Goal: Transaction & Acquisition: Subscribe to service/newsletter

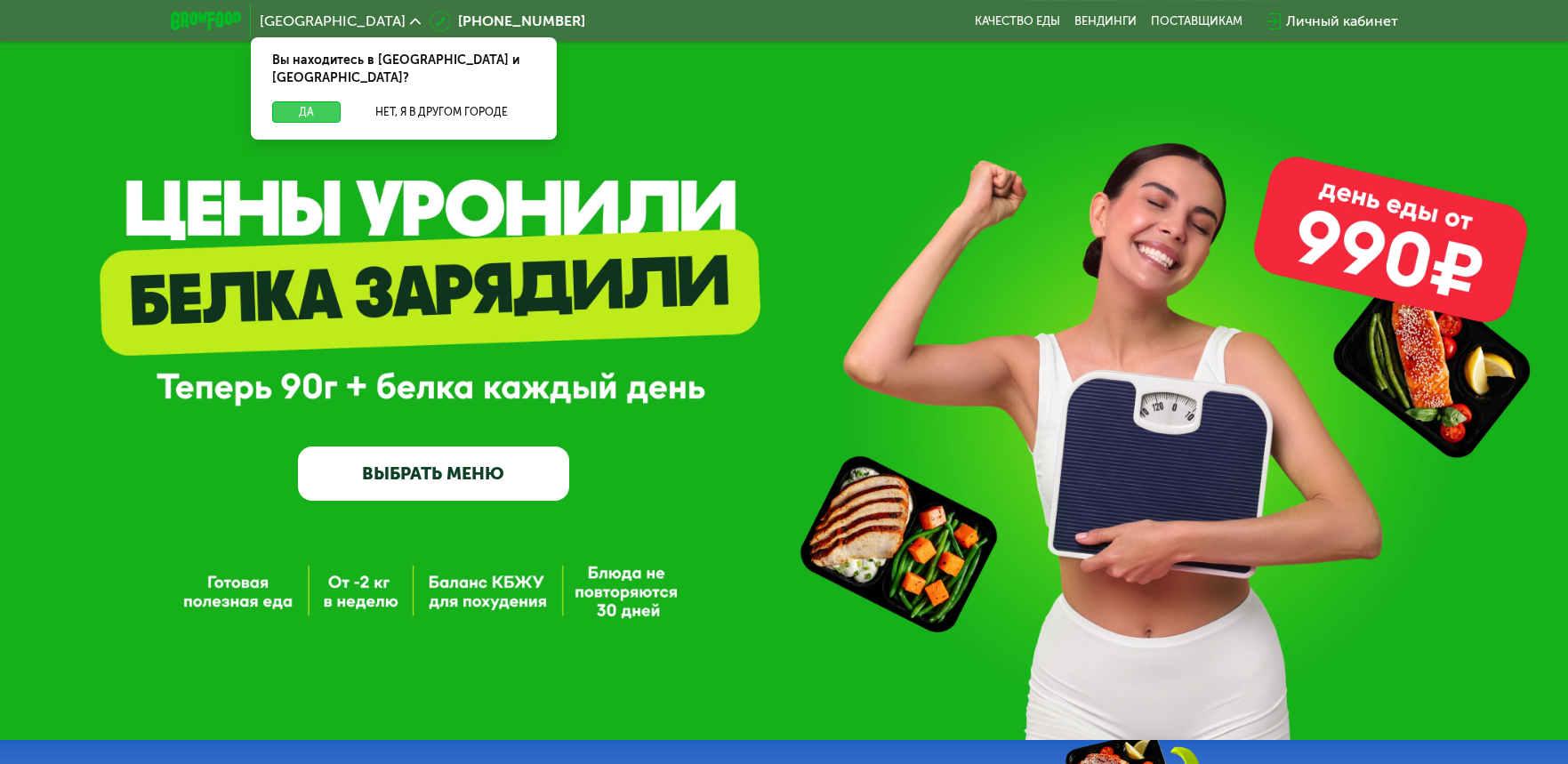
click at [296, 102] on button "Да" at bounding box center [306, 112] width 69 height 21
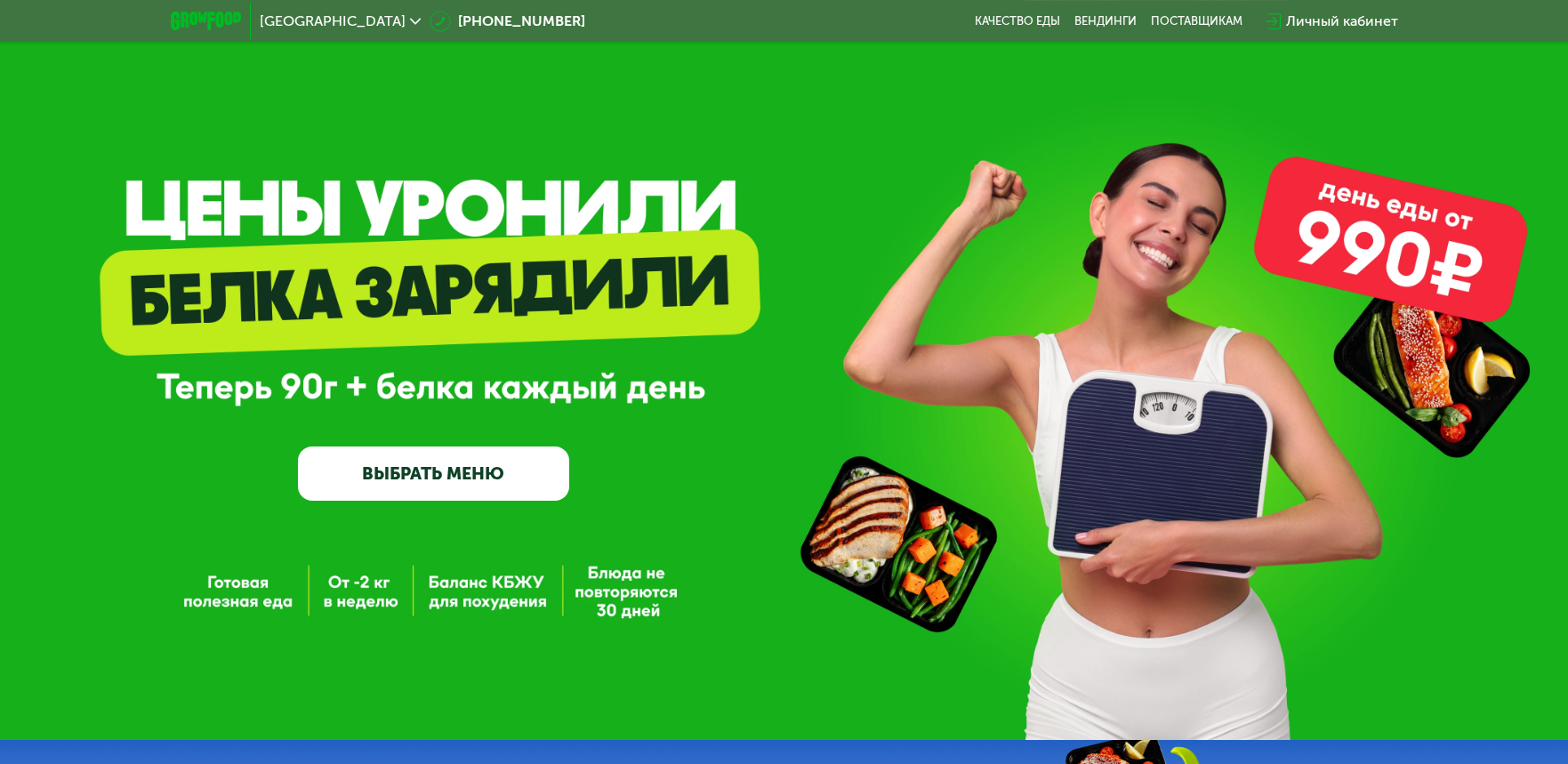
click at [470, 479] on link "ВЫБРАТЬ МЕНЮ" at bounding box center [433, 473] width 271 height 54
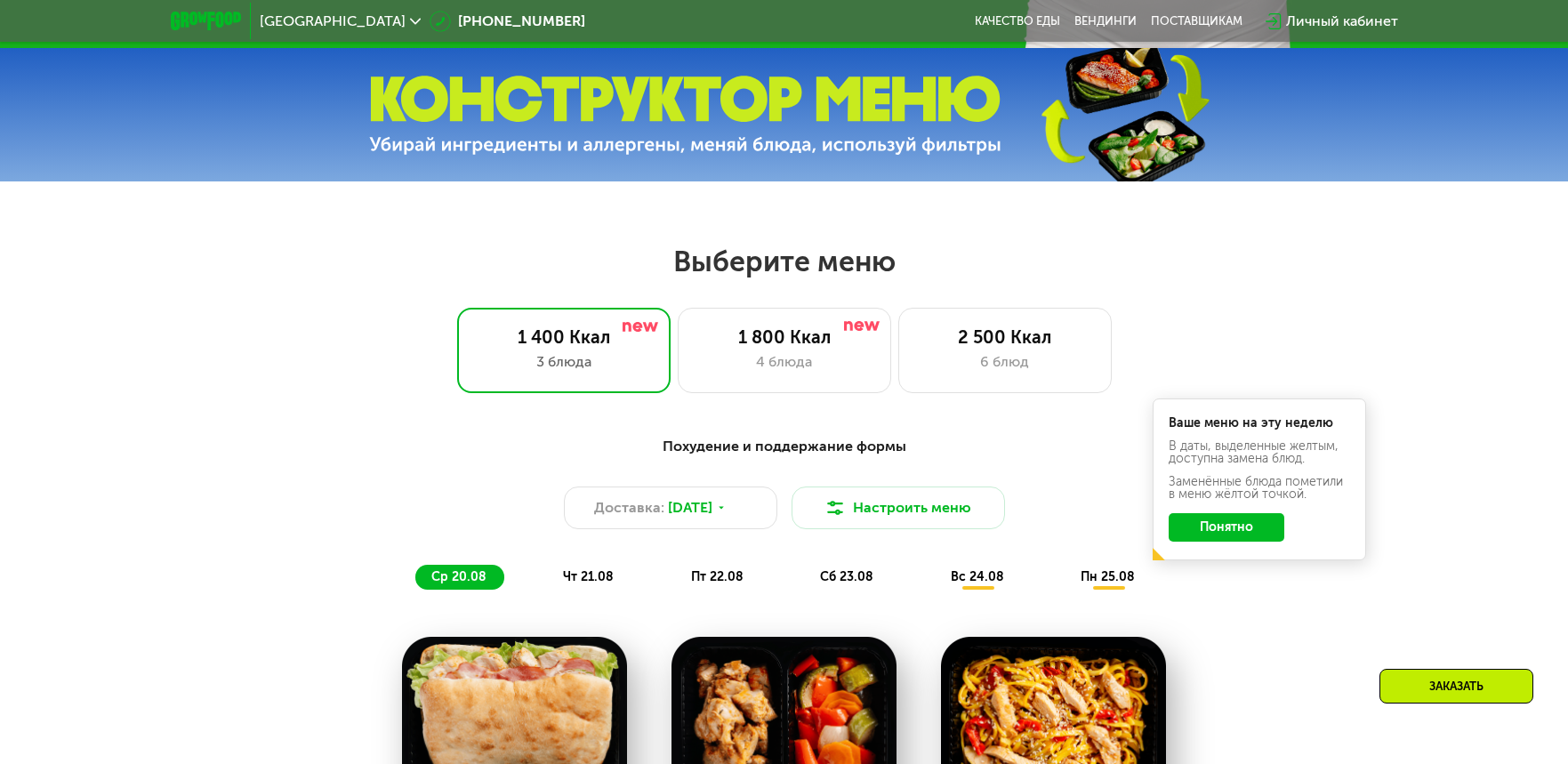
scroll to position [723, 0]
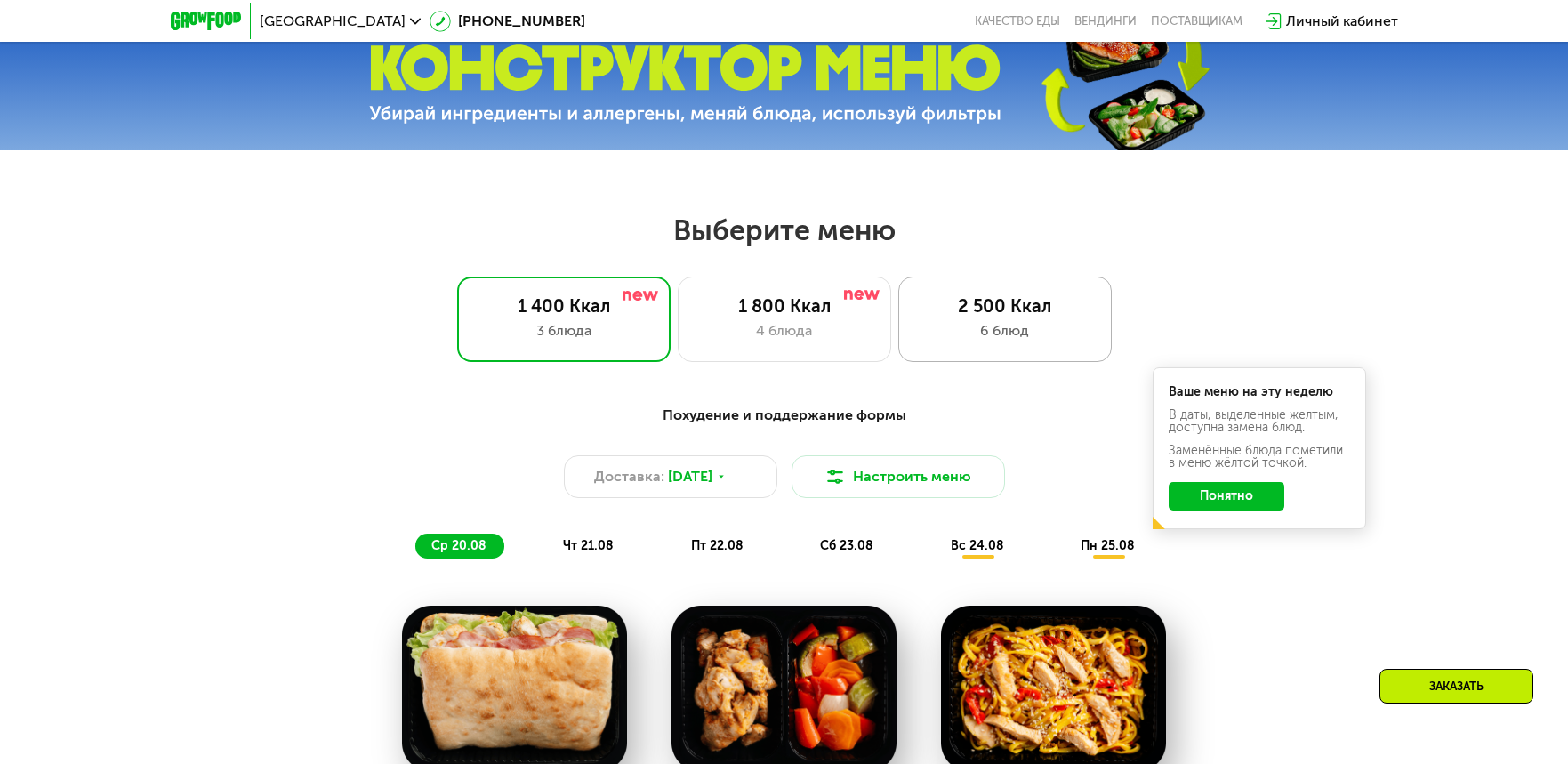
click at [1001, 337] on div "6 блюд" at bounding box center [1005, 331] width 176 height 21
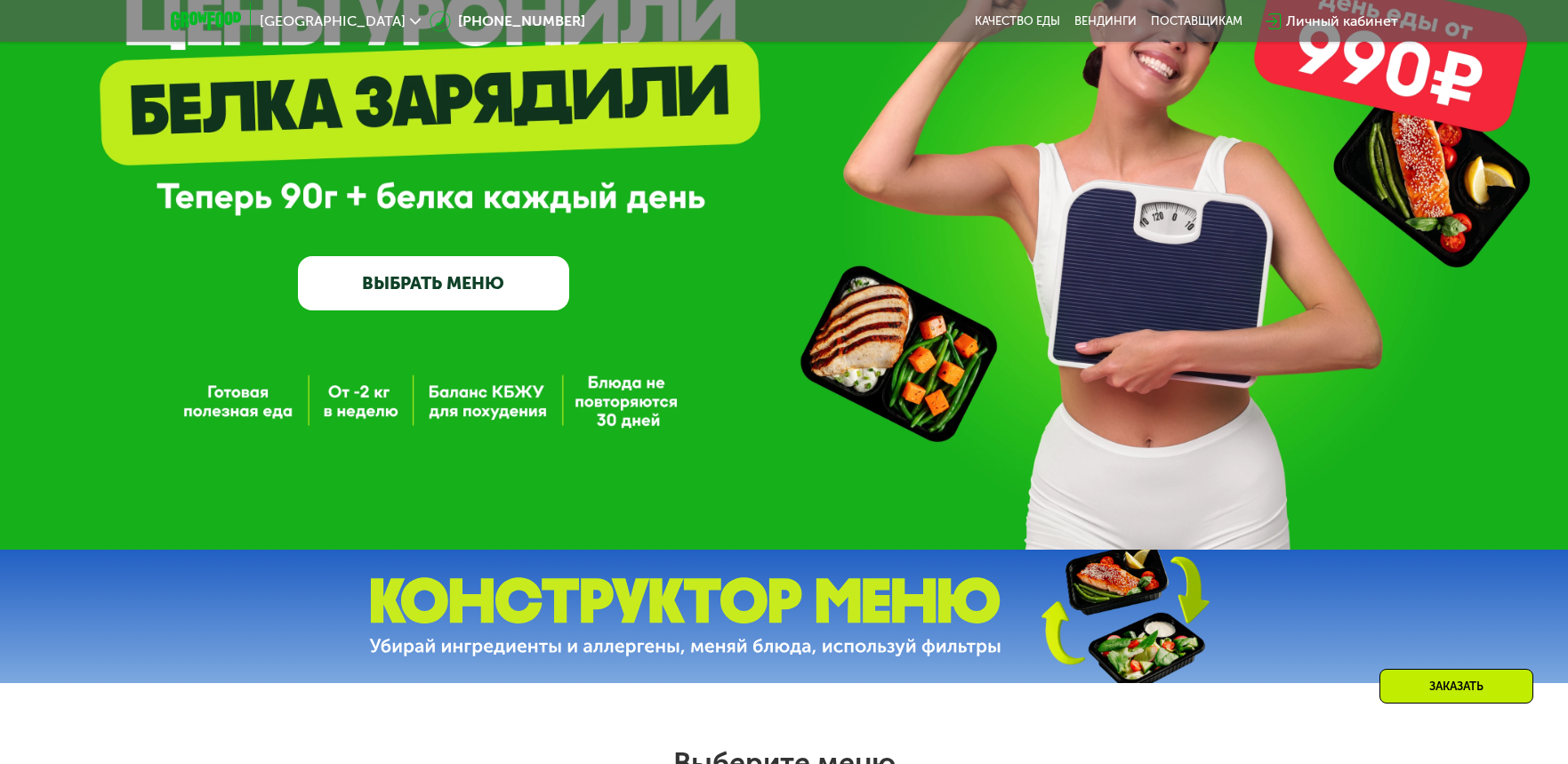
scroll to position [178, 0]
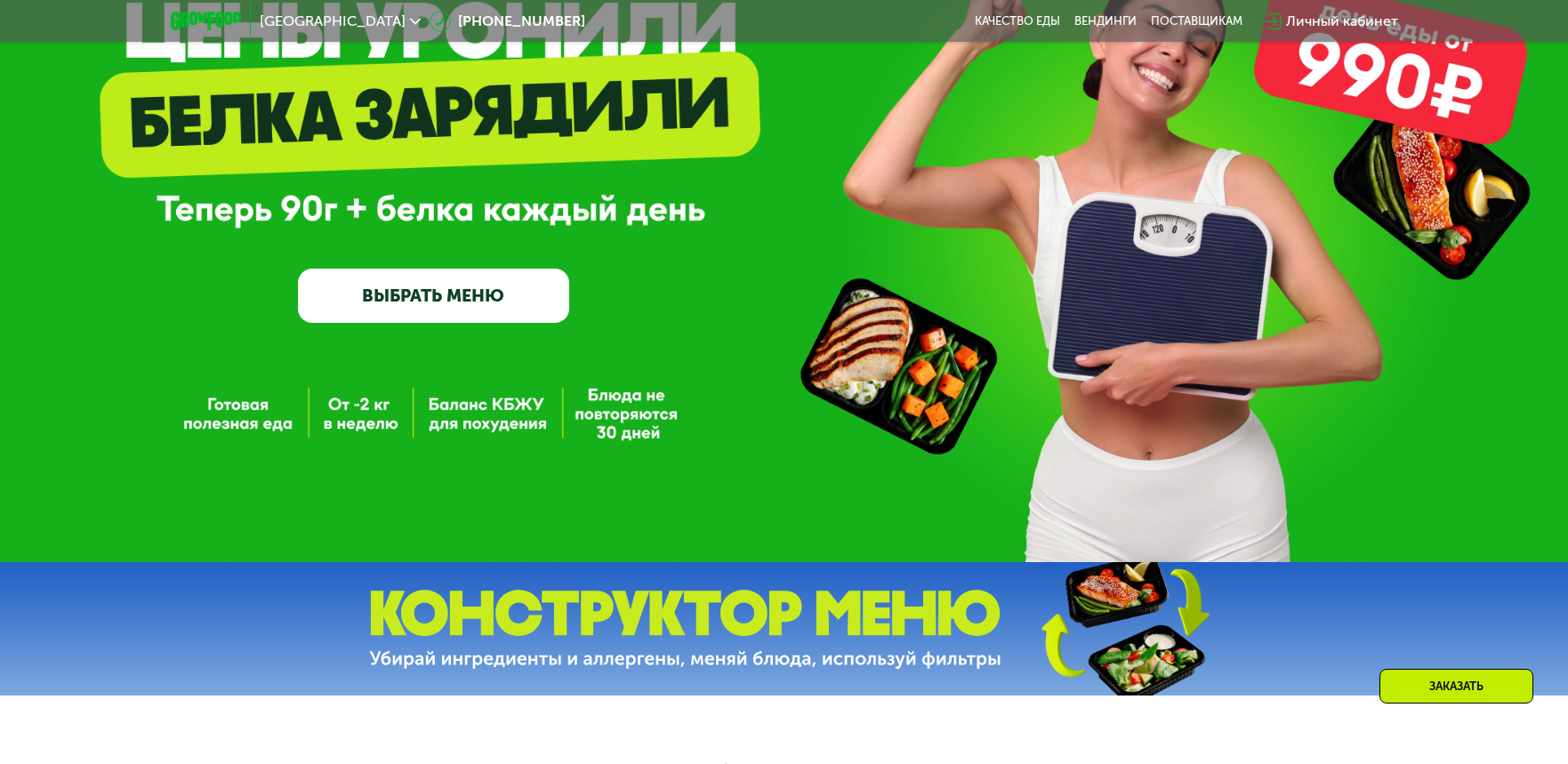
click at [443, 297] on link "ВЫБРАТЬ МЕНЮ" at bounding box center [433, 295] width 271 height 54
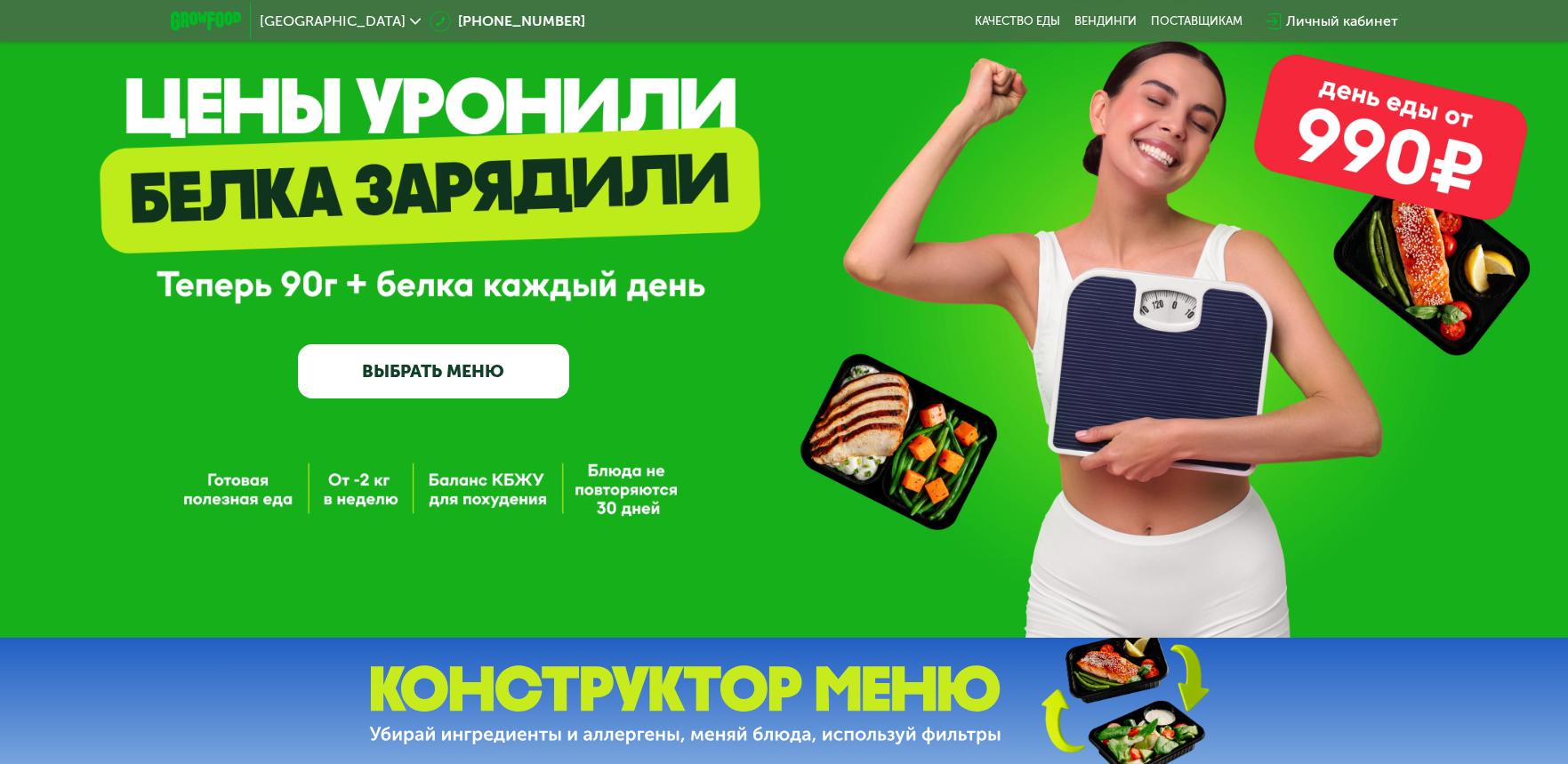
scroll to position [0, 0]
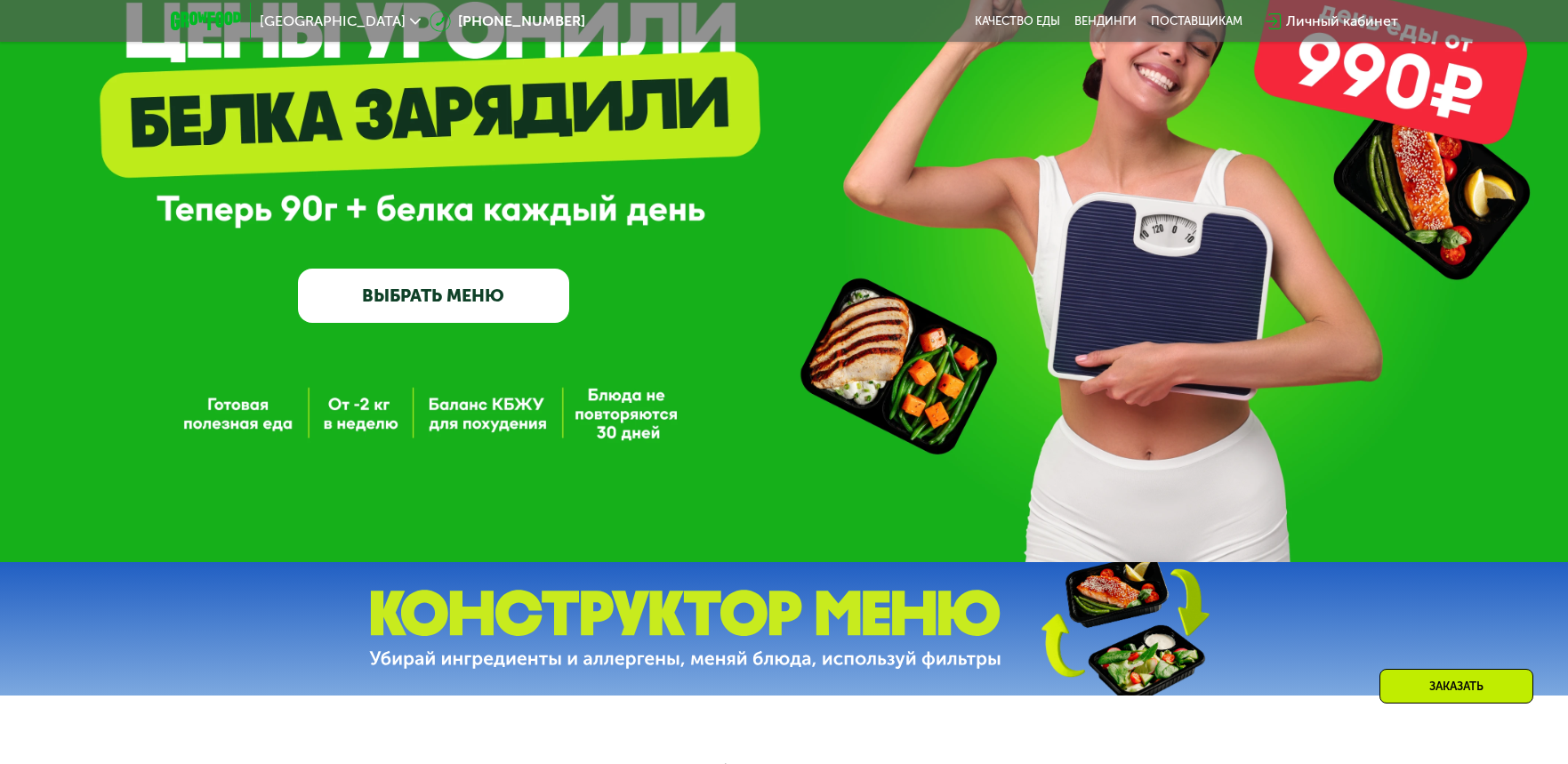
click at [486, 277] on link "ВЫБРАТЬ МЕНЮ" at bounding box center [433, 295] width 271 height 54
click at [482, 291] on link "ВЫБРАТЬ МЕНЮ" at bounding box center [433, 294] width 271 height 54
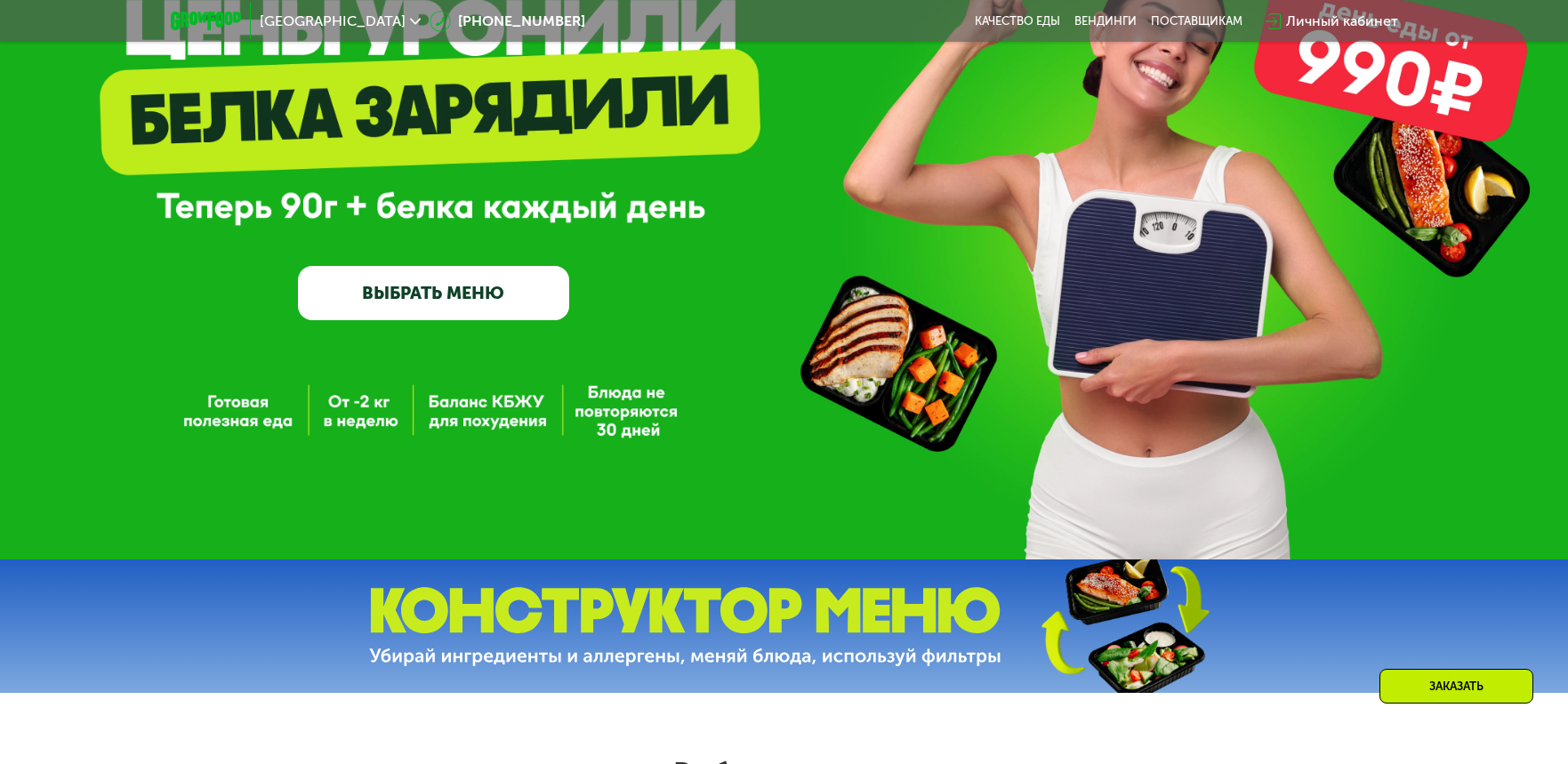
click at [485, 292] on link "ВЫБРАТЬ МЕНЮ" at bounding box center [433, 292] width 271 height 54
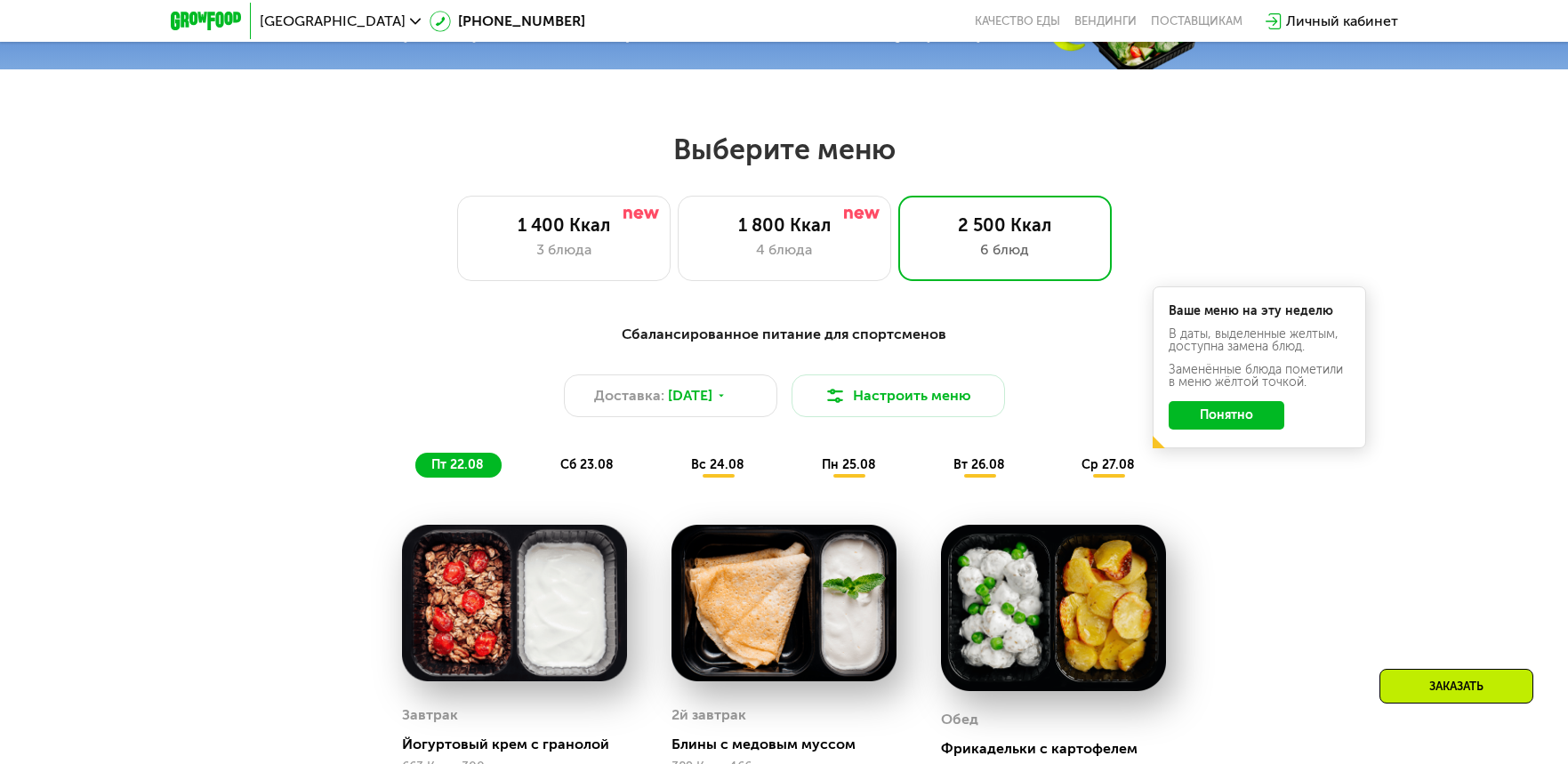
scroll to position [901, 0]
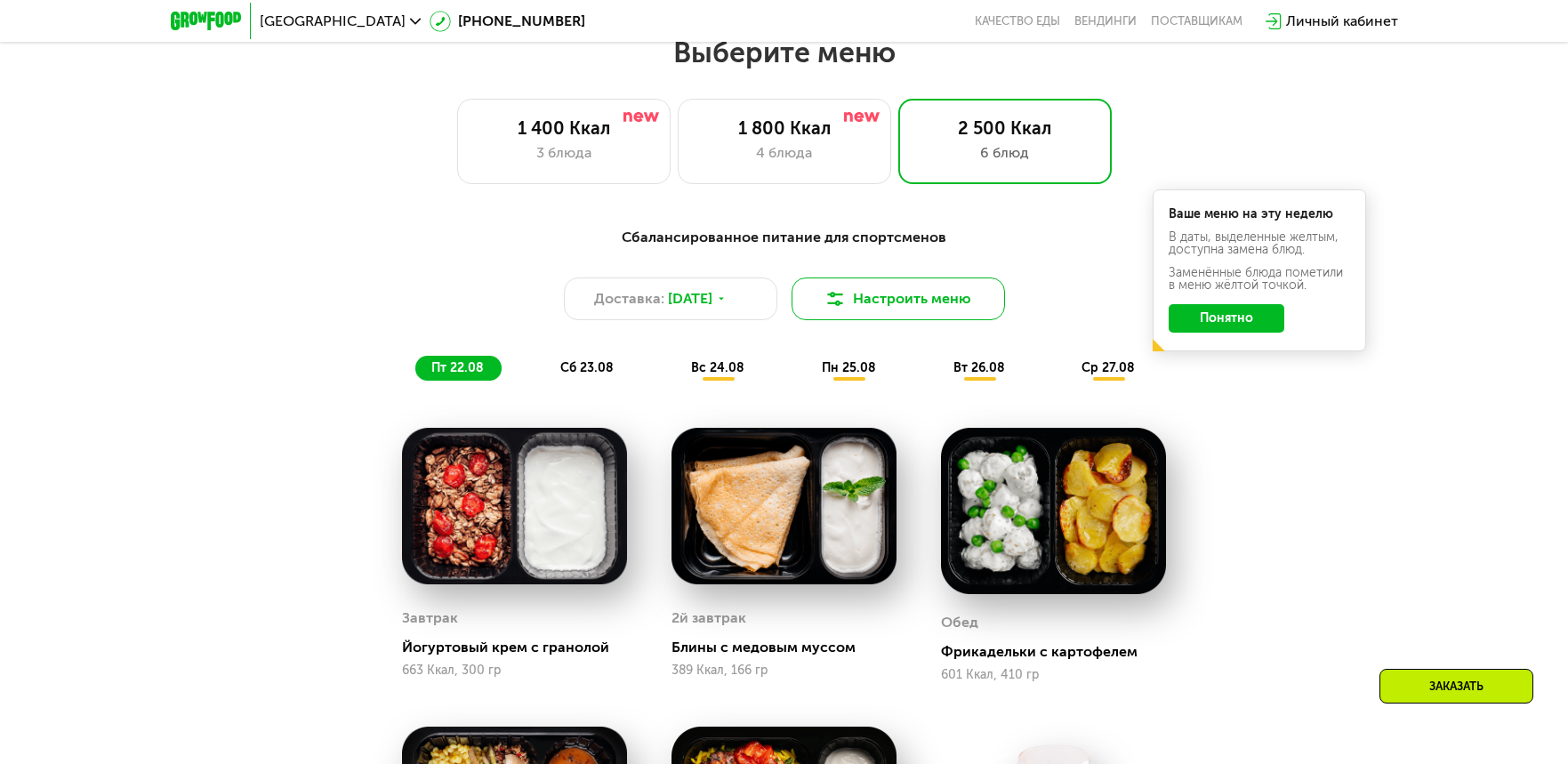
click at [944, 304] on button "Настроить меню" at bounding box center [898, 299] width 214 height 43
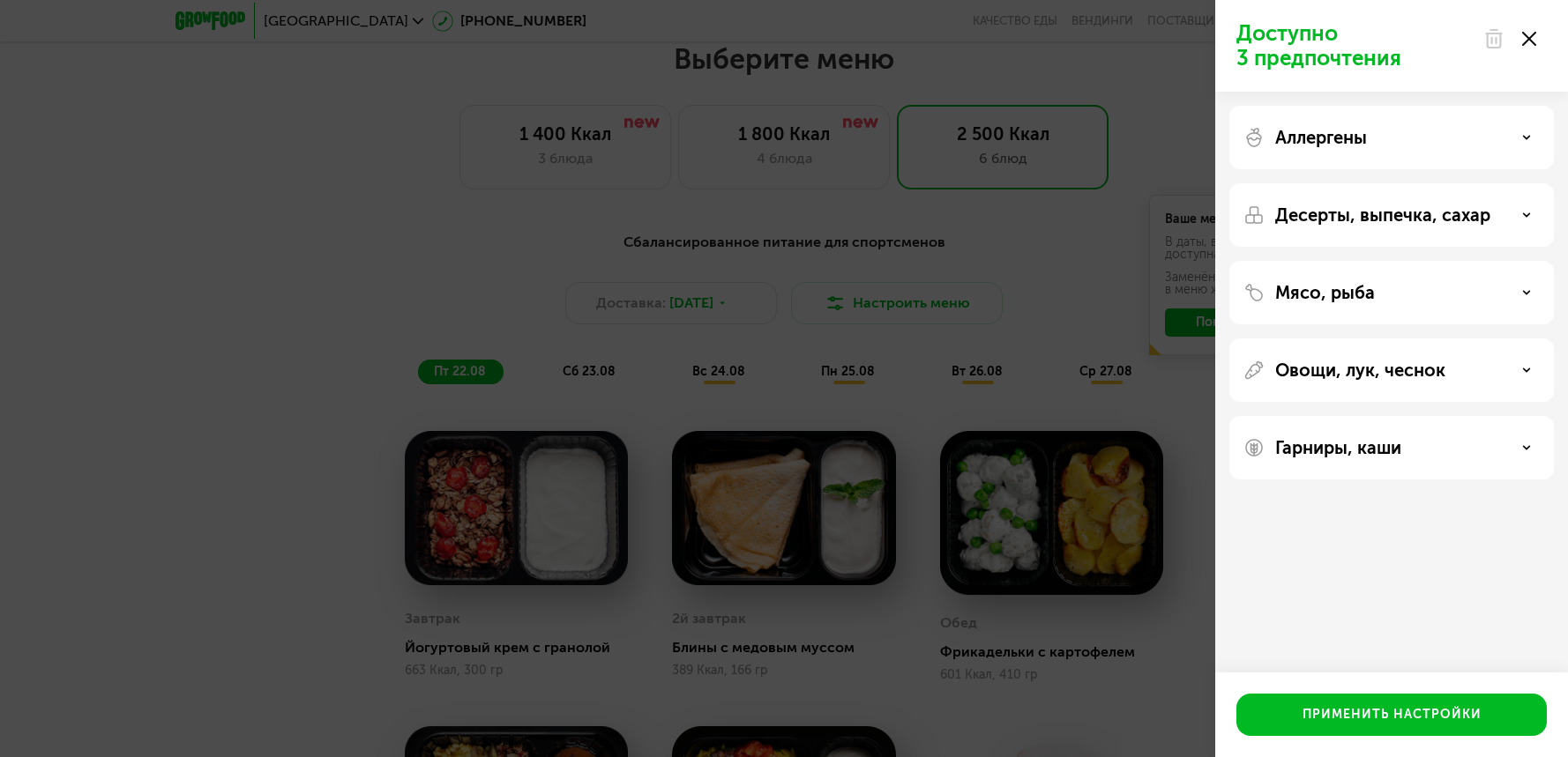
click at [1125, 654] on div "Доступно 3 предпочтения Аллергены Десерты, выпечка, сахар Мясо, рыба Овощи, лук…" at bounding box center [784, 378] width 1568 height 757
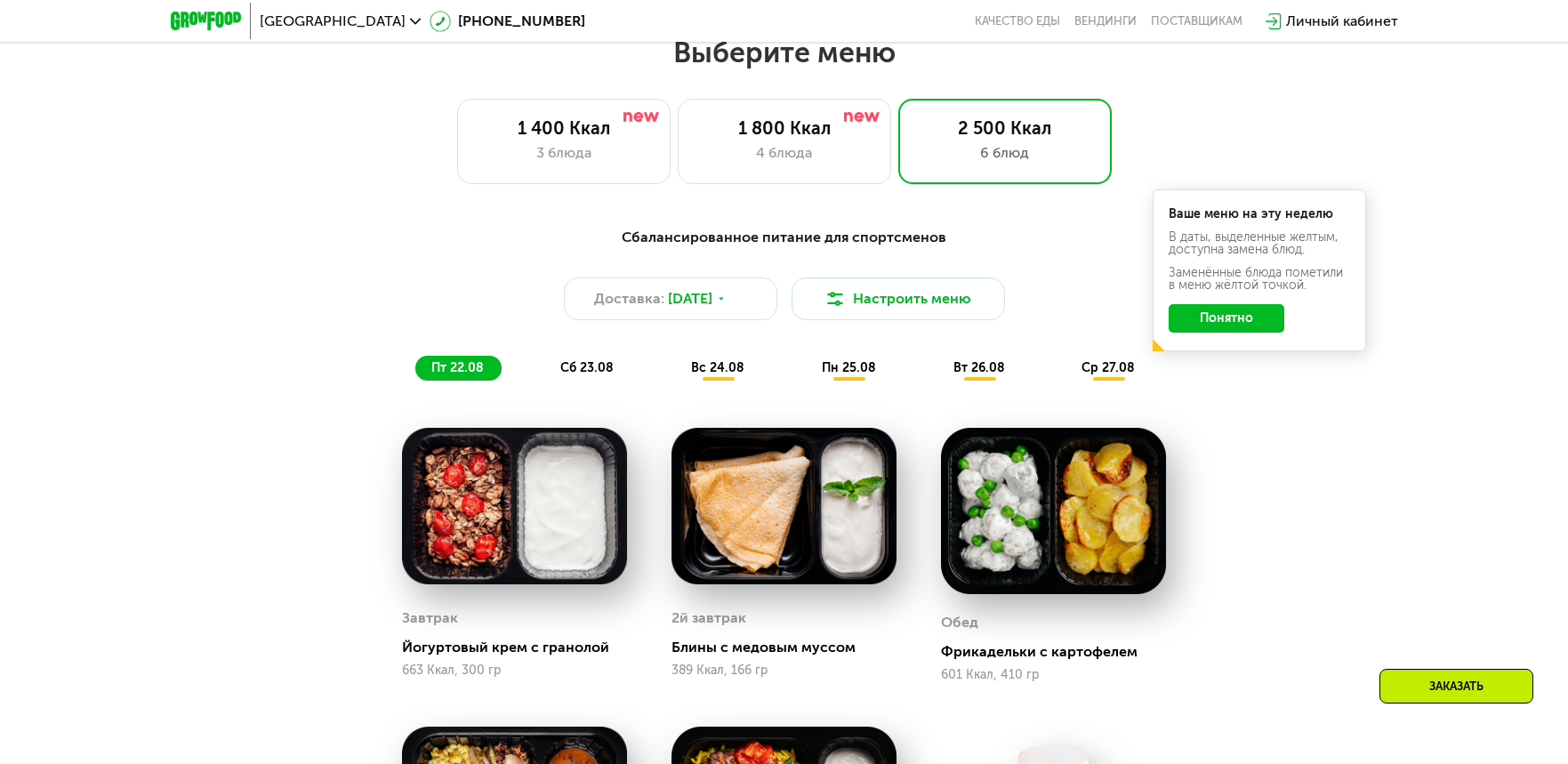
click at [1245, 328] on button "Понятно" at bounding box center [1226, 318] width 116 height 29
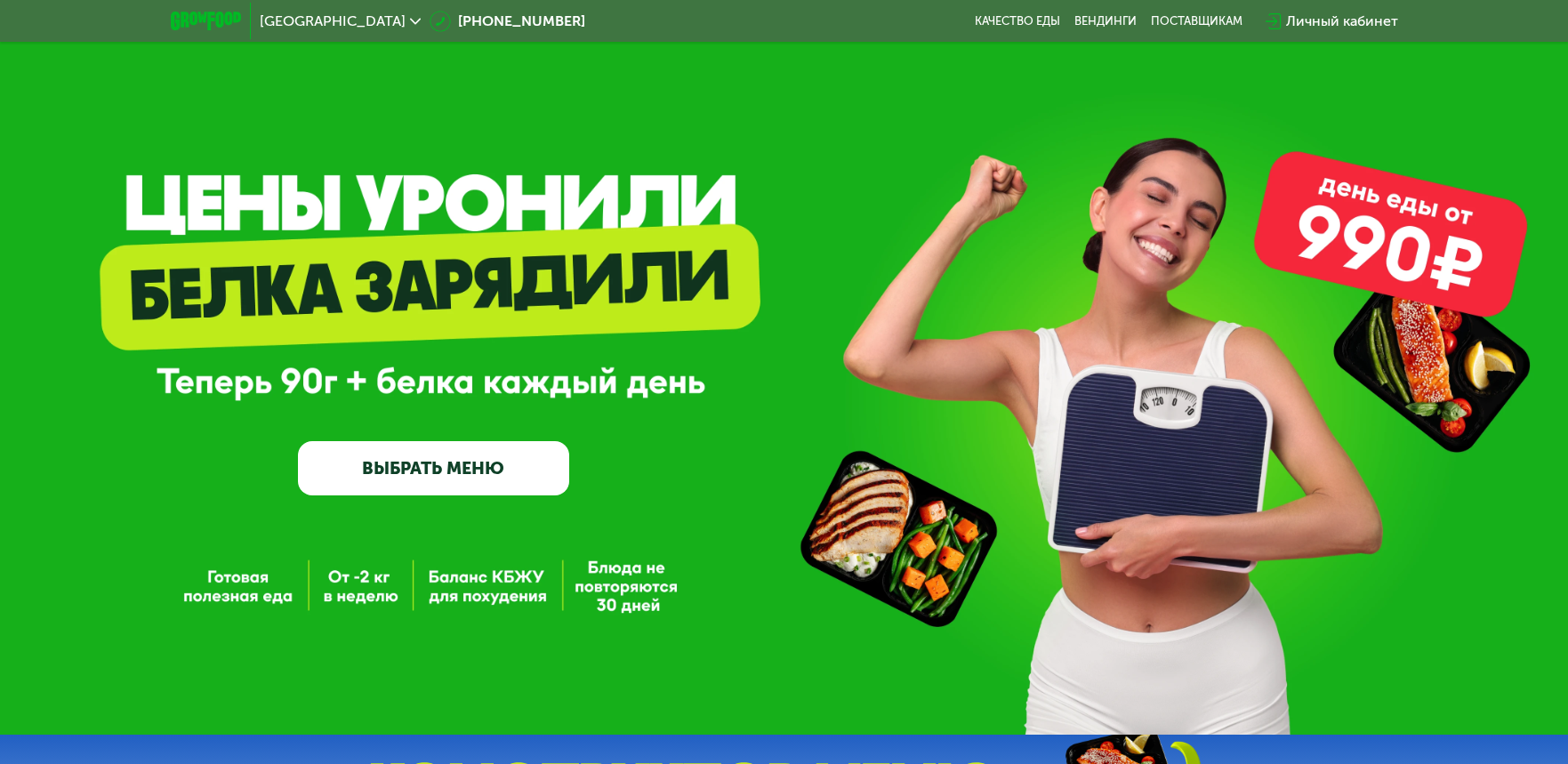
scroll to position [0, 0]
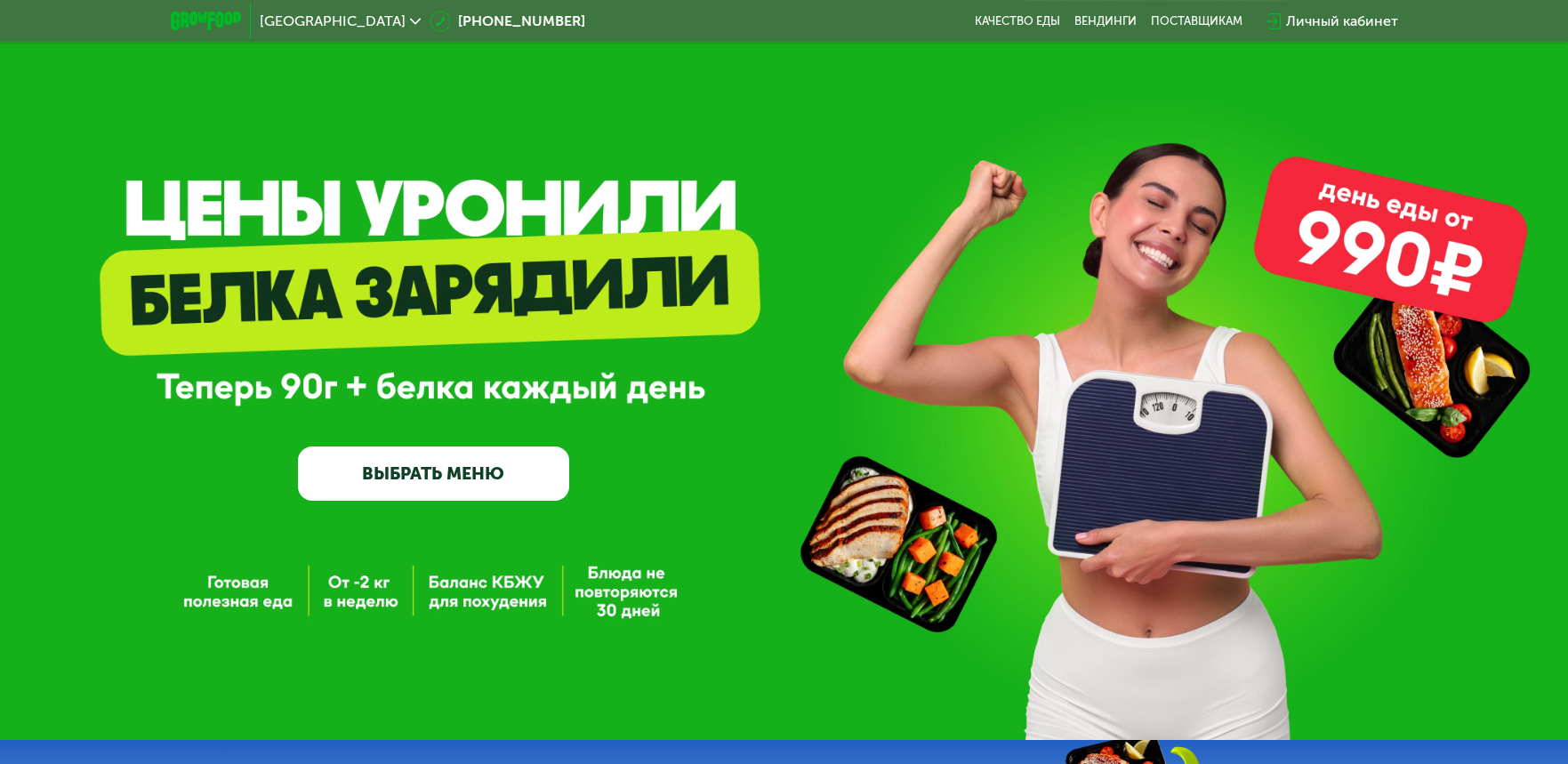
click at [198, 12] on img at bounding box center [206, 21] width 70 height 19
click at [194, 25] on img at bounding box center [206, 21] width 70 height 19
click at [388, 315] on div "GrowFood — доставка правильного питания ВЫБРАТЬ МЕНЮ" at bounding box center [433, 375] width 271 height 251
click at [439, 259] on div "GrowFood — доставка правильного питания ВЫБРАТЬ МЕНЮ" at bounding box center [433, 375] width 271 height 251
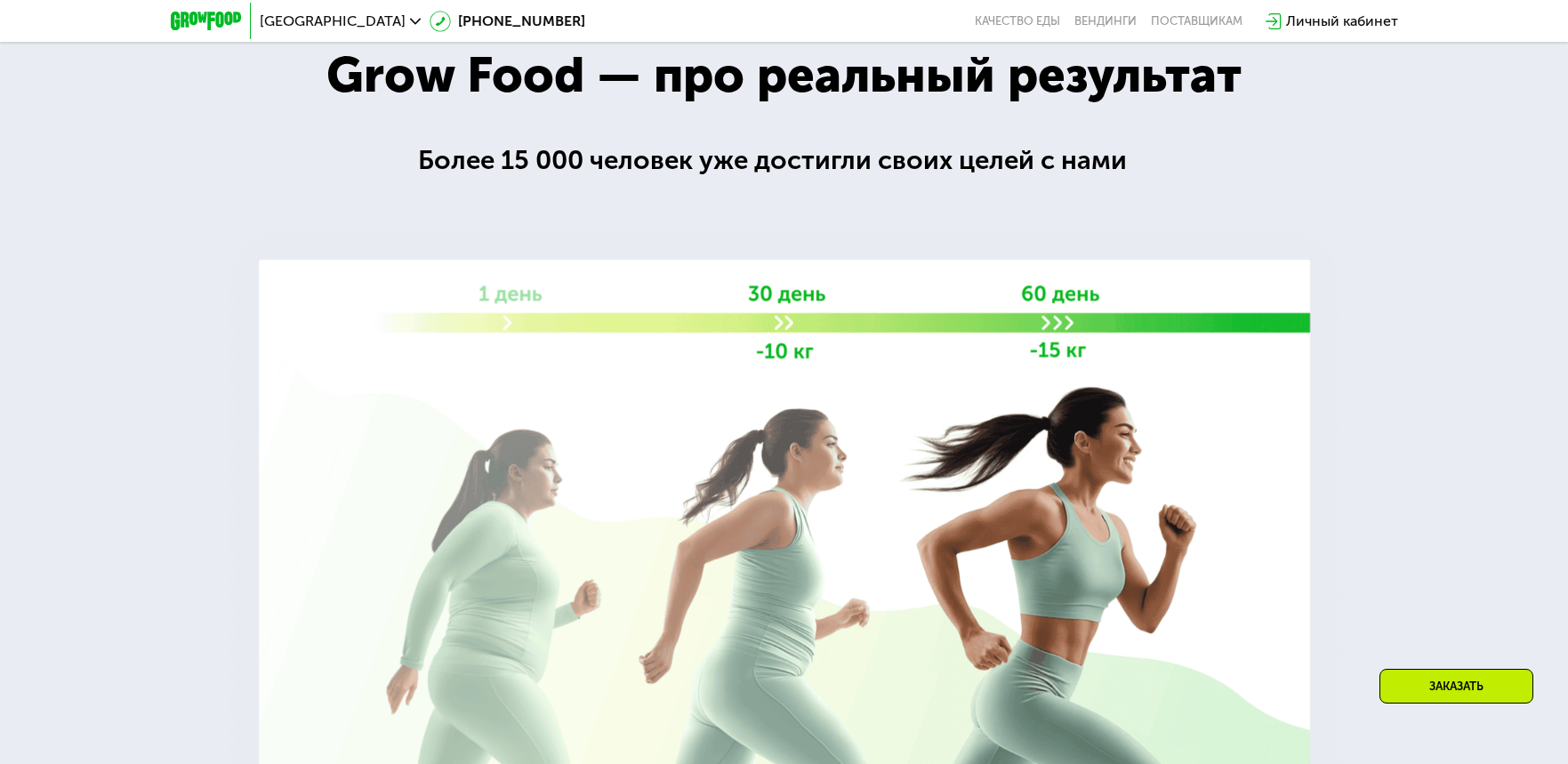
scroll to position [2135, 0]
